Goal: Use online tool/utility: Utilize a website feature to perform a specific function

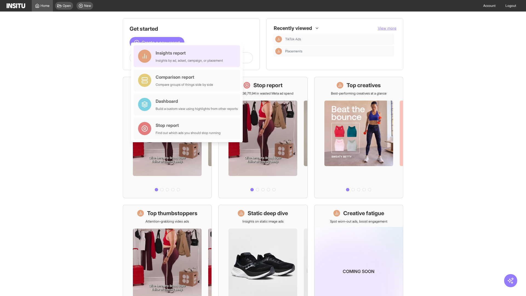
click at [188, 56] on div "Insights report Insights by ad, adset, campaign, or placement" at bounding box center [189, 56] width 67 height 13
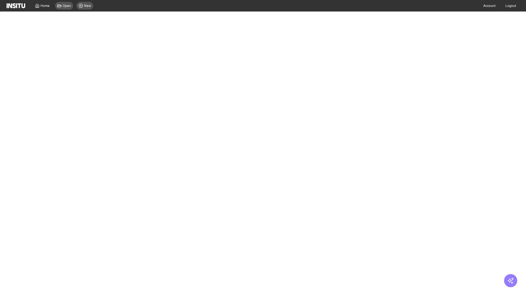
select select "**"
